Goal: Information Seeking & Learning: Learn about a topic

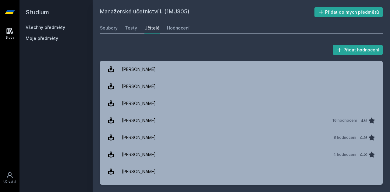
click at [7, 34] on icon at bounding box center [9, 30] width 7 height 7
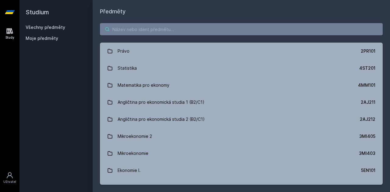
click at [144, 31] on input "search" at bounding box center [241, 29] width 283 height 12
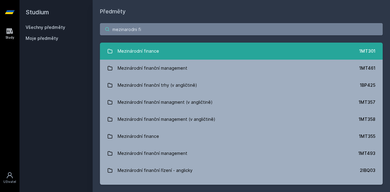
type input "mezinarodni fi"
click at [174, 57] on link "Mezinárodní finance 1MT301" at bounding box center [241, 51] width 283 height 17
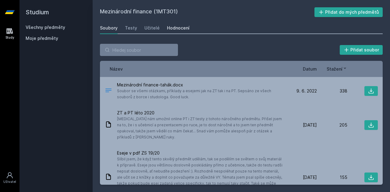
click at [169, 29] on div "Hodnocení" at bounding box center [178, 28] width 23 height 6
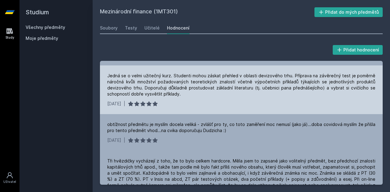
scroll to position [58, 0]
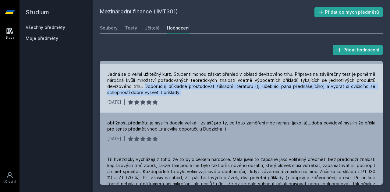
drag, startPoint x: 143, startPoint y: 86, endPoint x: 188, endPoint y: 97, distance: 46.4
click at [188, 97] on div "Jedná se o velmi užitečný kurz. Studenti mohou záskat přehled v oblasti devizov…" at bounding box center [241, 88] width 283 height 49
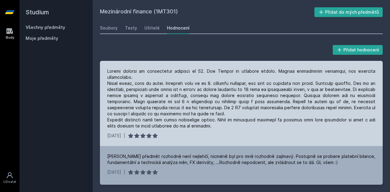
scroll to position [432, 0]
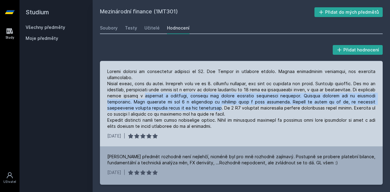
drag, startPoint x: 173, startPoint y: 104, endPoint x: 155, endPoint y: 97, distance: 19.6
click at [155, 97] on div at bounding box center [241, 99] width 268 height 61
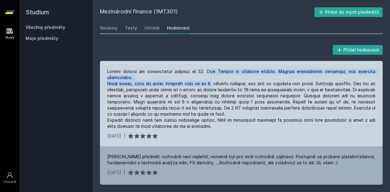
drag, startPoint x: 213, startPoint y: 73, endPoint x: 213, endPoint y: 82, distance: 8.6
click at [213, 82] on div at bounding box center [241, 99] width 268 height 61
click at [211, 78] on div at bounding box center [241, 99] width 268 height 61
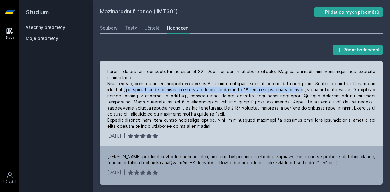
drag, startPoint x: 132, startPoint y: 90, endPoint x: 316, endPoint y: 91, distance: 184.1
click at [316, 91] on div at bounding box center [241, 99] width 268 height 61
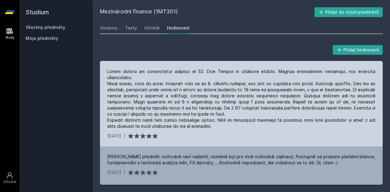
click at [303, 106] on div at bounding box center [241, 99] width 268 height 61
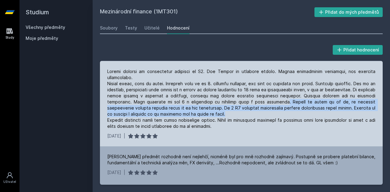
drag, startPoint x: 268, startPoint y: 101, endPoint x: 272, endPoint y: 111, distance: 10.6
click at [272, 111] on div at bounding box center [241, 99] width 268 height 61
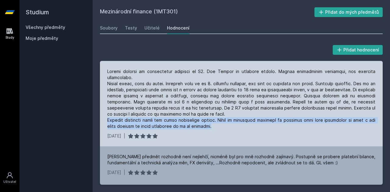
drag, startPoint x: 108, startPoint y: 120, endPoint x: 219, endPoint y: 128, distance: 112.1
click at [219, 128] on div at bounding box center [241, 99] width 268 height 61
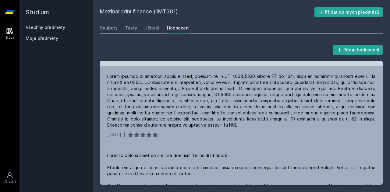
scroll to position [643, 0]
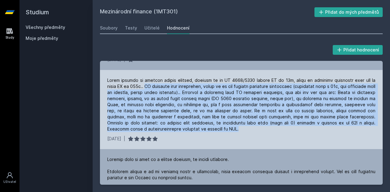
drag, startPoint x: 150, startPoint y: 87, endPoint x: 207, endPoint y: 131, distance: 72.2
click at [207, 131] on div at bounding box center [241, 104] width 268 height 55
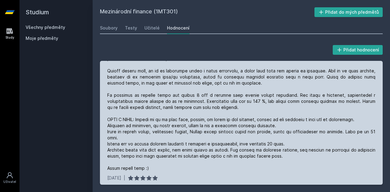
scroll to position [762, 0]
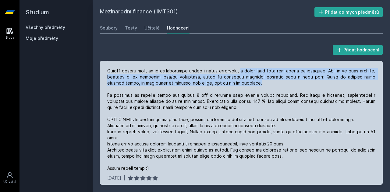
drag, startPoint x: 236, startPoint y: 71, endPoint x: 244, endPoint y: 83, distance: 14.5
click at [244, 83] on div at bounding box center [241, 104] width 268 height 134
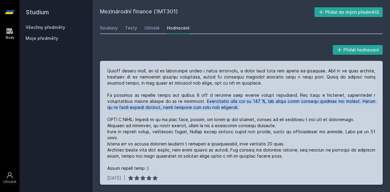
drag, startPoint x: 210, startPoint y: 101, endPoint x: 278, endPoint y: 107, distance: 68.2
click at [278, 107] on div at bounding box center [241, 104] width 268 height 134
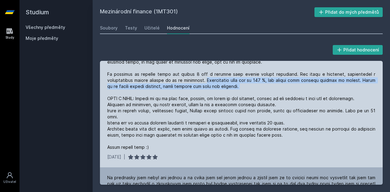
scroll to position [784, 0]
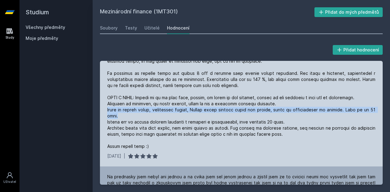
drag, startPoint x: 107, startPoint y: 110, endPoint x: 127, endPoint y: 115, distance: 20.7
click at [127, 115] on div at bounding box center [241, 83] width 268 height 134
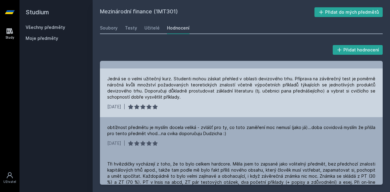
scroll to position [54, 0]
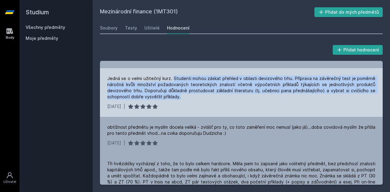
drag, startPoint x: 173, startPoint y: 78, endPoint x: 190, endPoint y: 99, distance: 26.7
click at [190, 99] on div "Jedná se o velmi užitečný kurz. Studenti mohou záskat přehled v oblasti devizov…" at bounding box center [241, 88] width 268 height 24
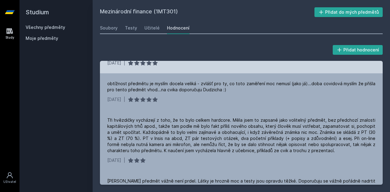
scroll to position [97, 0]
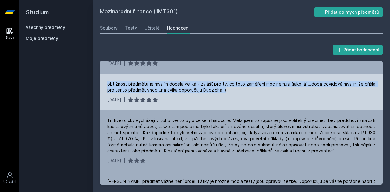
drag, startPoint x: 230, startPoint y: 90, endPoint x: 101, endPoint y: 84, distance: 128.8
click at [101, 84] on div "obtížnost předmětu je myslím docela veliká - zvlášť pro ty, co toto zaměření mo…" at bounding box center [241, 92] width 283 height 37
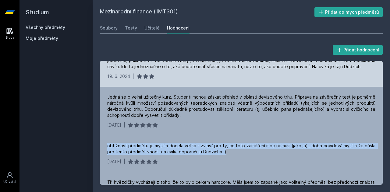
scroll to position [43, 0]
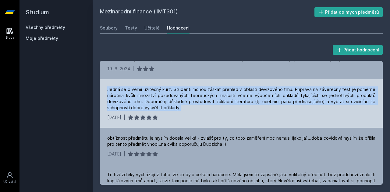
drag, startPoint x: 104, startPoint y: 89, endPoint x: 190, endPoint y: 110, distance: 88.8
click at [190, 110] on div "Jedná se o velmi užitečný kurz. Studenti mohou záskat přehled v oblasti devizov…" at bounding box center [241, 103] width 283 height 49
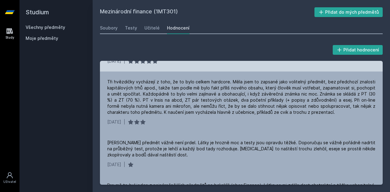
scroll to position [135, 0]
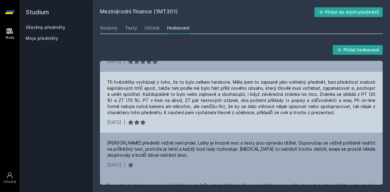
click at [329, 111] on div "Tři hvězdičky vycházejí z toho, že to bylo celkem hardcore. Měla jsem to zapsan…" at bounding box center [241, 97] width 268 height 37
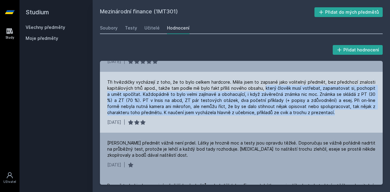
drag, startPoint x: 336, startPoint y: 112, endPoint x: 262, endPoint y: 90, distance: 77.7
click at [262, 90] on div "Tři hvězdičky vycházejí z toho, že to bylo celkem hardcore. Měla jsem to zapsan…" at bounding box center [241, 97] width 268 height 37
